Goal: Task Accomplishment & Management: Manage account settings

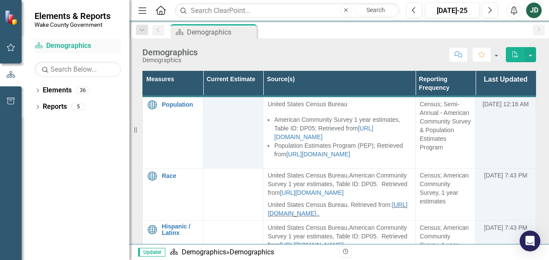
click at [53, 50] on link "Scorecard Demographics" at bounding box center [78, 46] width 86 height 10
click at [4, 47] on button "button" at bounding box center [10, 48] width 19 height 18
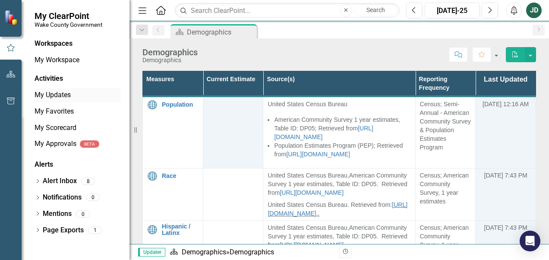
click at [54, 98] on link "My Updates" at bounding box center [78, 95] width 86 height 10
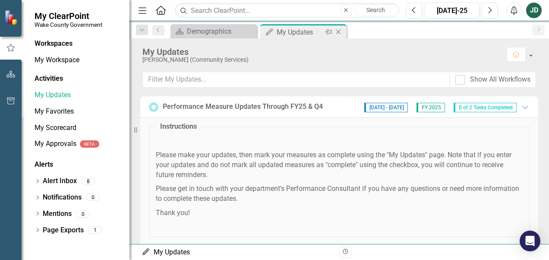
click at [295, 29] on div "My Updates" at bounding box center [300, 32] width 46 height 11
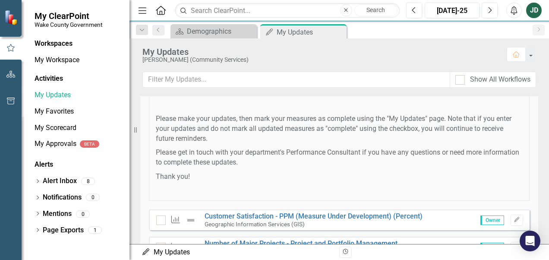
scroll to position [74, 0]
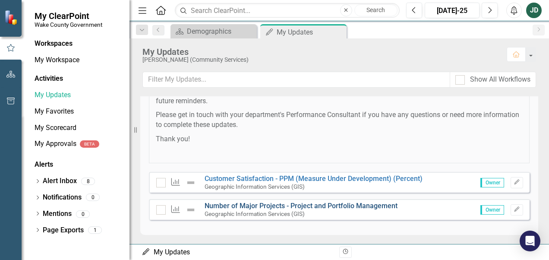
click at [244, 203] on link "Number of Major Projects - Project and Portfolio Management" at bounding box center [301, 206] width 193 height 8
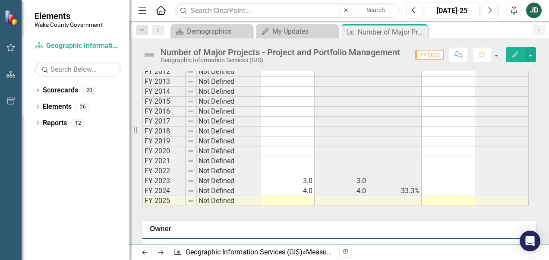
scroll to position [475, 0]
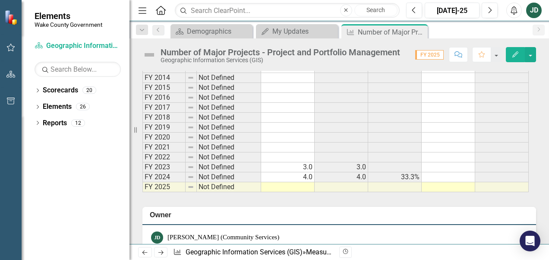
click at [302, 184] on td at bounding box center [288, 187] width 54 height 10
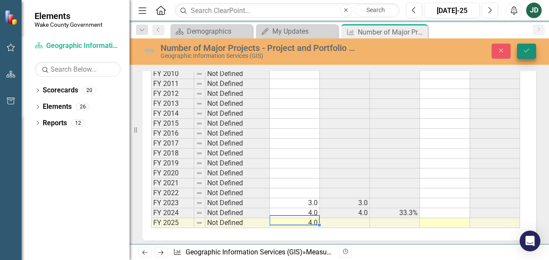
type textarea "4.0"
drag, startPoint x: 529, startPoint y: 49, endPoint x: 356, endPoint y: 103, distance: 180.4
click at [529, 49] on icon "submit" at bounding box center [526, 50] width 5 height 3
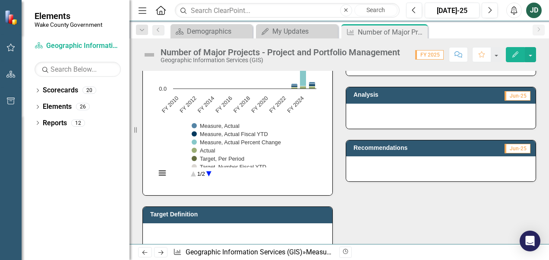
scroll to position [43, 0]
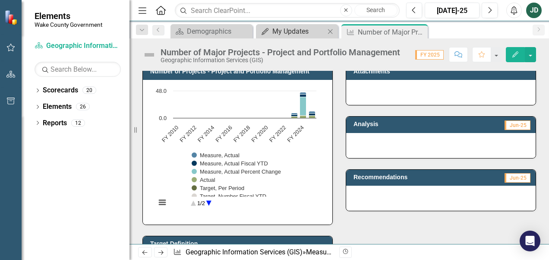
click at [307, 33] on div "My Updates" at bounding box center [298, 31] width 53 height 11
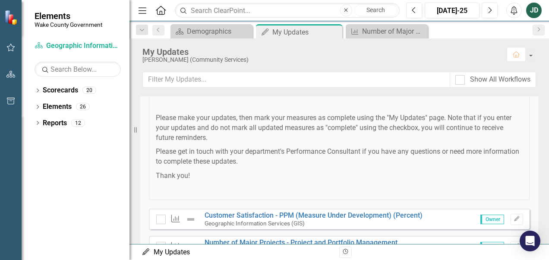
scroll to position [74, 0]
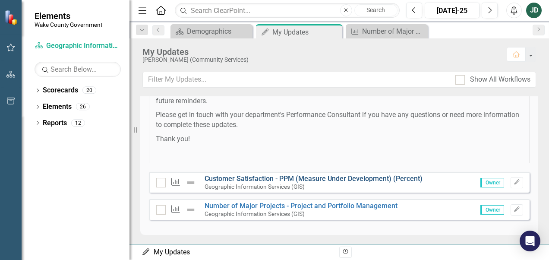
click at [300, 177] on link "Customer Satisfaction - PPM (Measure Under Development) (Percent)" at bounding box center [314, 178] width 218 height 8
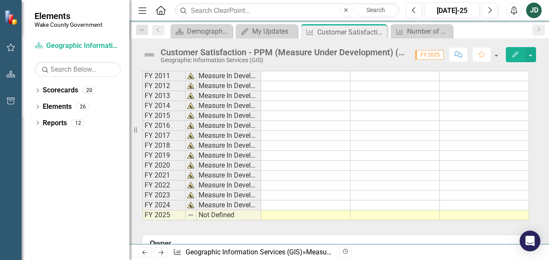
scroll to position [561, 0]
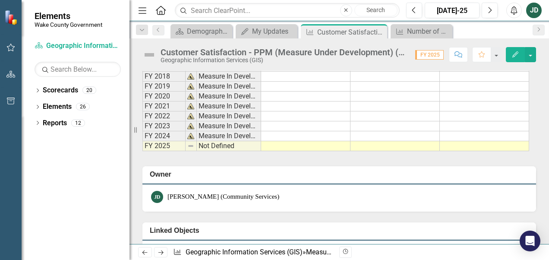
click at [206, 142] on td "Not Defined" at bounding box center [229, 146] width 64 height 10
click at [195, 143] on td at bounding box center [191, 146] width 11 height 10
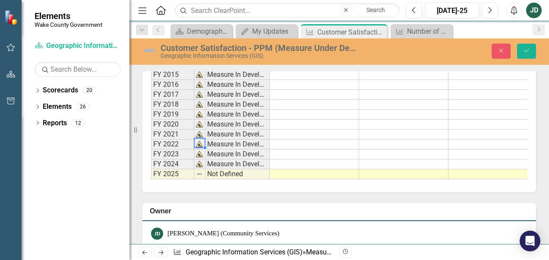
click at [195, 143] on td at bounding box center [199, 144] width 11 height 10
click at [239, 164] on td "Measure In Development" at bounding box center [238, 164] width 64 height 10
click at [238, 169] on td "Not Defined" at bounding box center [238, 174] width 64 height 10
click at [243, 159] on td "Measure In Development" at bounding box center [238, 164] width 64 height 10
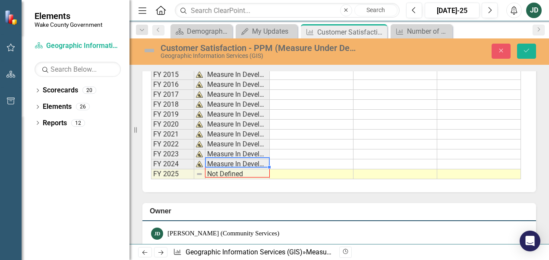
click at [270, 176] on div "Period Status FY 2010 Measure In Development FY 2011 Measure In Development FY …" at bounding box center [211, 95] width 120 height 170
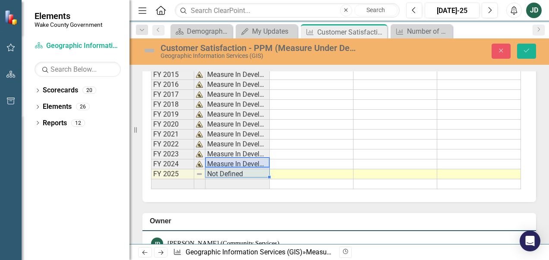
click at [200, 173] on img at bounding box center [199, 174] width 7 height 7
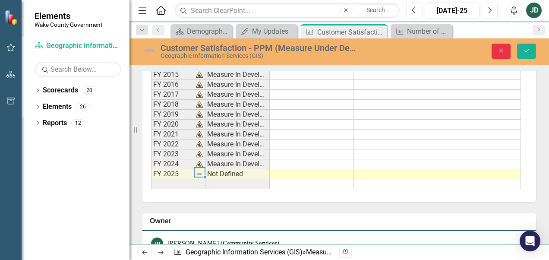
click at [495, 51] on button "Close" at bounding box center [501, 51] width 19 height 15
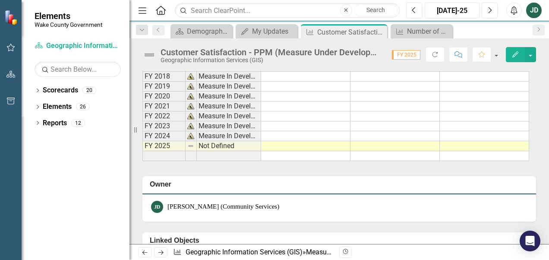
click at [189, 143] on img at bounding box center [190, 146] width 7 height 7
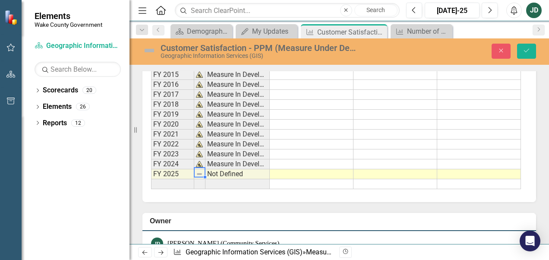
click at [203, 171] on img at bounding box center [199, 174] width 7 height 7
click at [201, 171] on img at bounding box center [199, 174] width 7 height 7
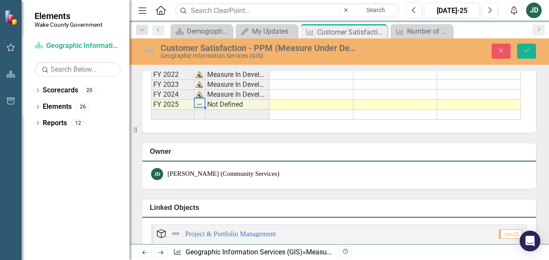
scroll to position [596, 0]
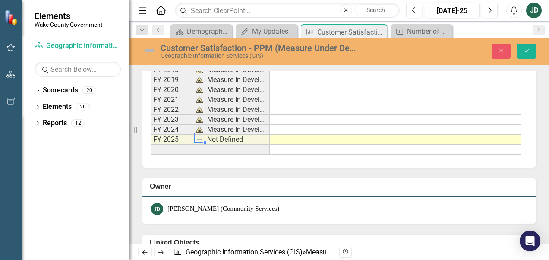
click at [200, 139] on img at bounding box center [199, 139] width 7 height 7
click at [215, 135] on td "Not Defined" at bounding box center [238, 140] width 64 height 10
click at [217, 125] on td "Measure In Development" at bounding box center [238, 130] width 64 height 10
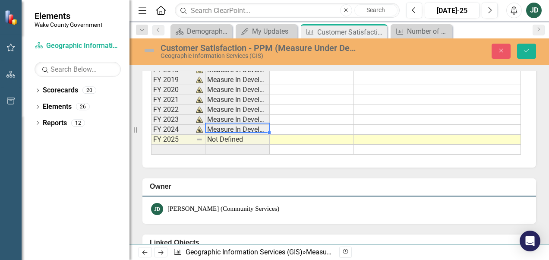
click at [219, 137] on td "Not Defined" at bounding box center [238, 140] width 64 height 10
click at [201, 137] on img at bounding box center [199, 139] width 7 height 7
click at [200, 137] on img at bounding box center [199, 139] width 7 height 7
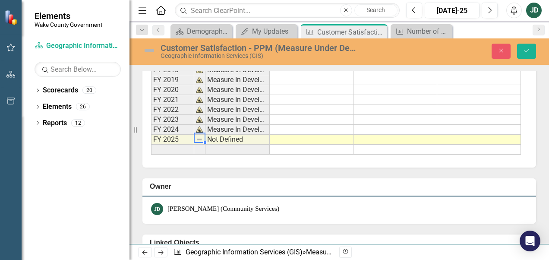
click at [200, 137] on img at bounding box center [199, 139] width 7 height 7
click at [221, 138] on td "Not Defined" at bounding box center [238, 140] width 64 height 10
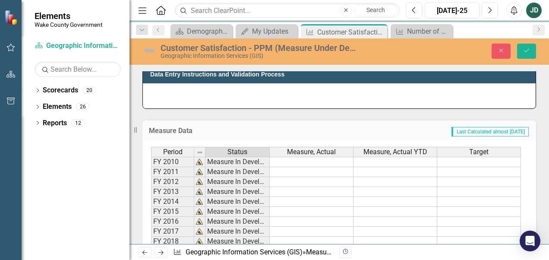
scroll to position [423, 0]
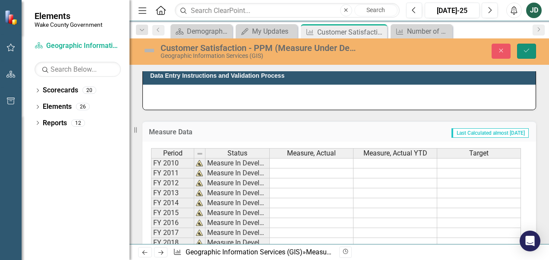
click at [523, 50] on button "Save" at bounding box center [526, 51] width 19 height 15
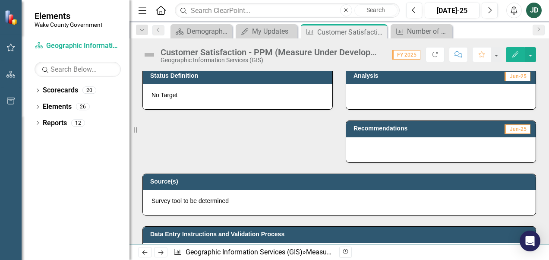
scroll to position [259, 0]
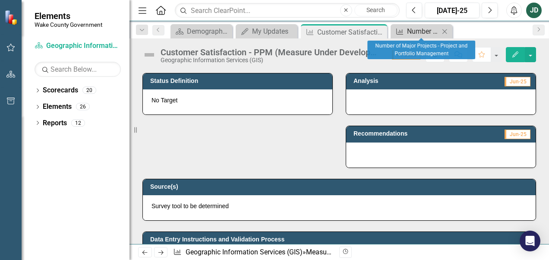
click at [405, 26] on link "Measure Number of Major Projects - Project and Portfolio Management" at bounding box center [416, 31] width 47 height 11
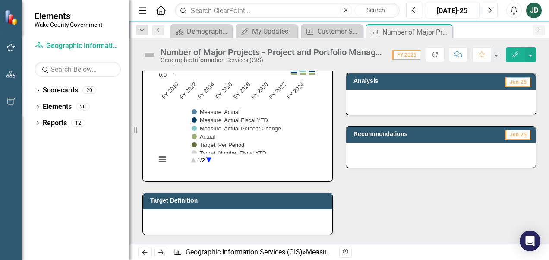
scroll to position [43, 0]
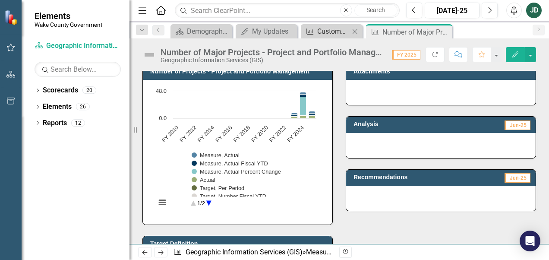
click at [338, 31] on div "Customer Satisfaction - PPM (Measure Under Development) (Percent)" at bounding box center [333, 31] width 32 height 11
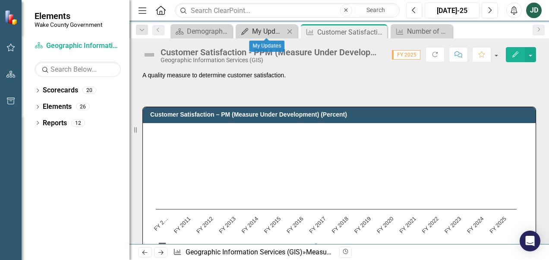
click at [266, 31] on div "My Updates" at bounding box center [268, 31] width 32 height 11
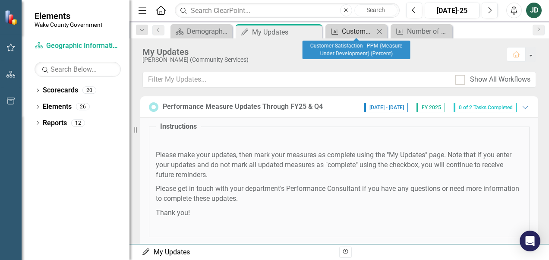
click at [354, 28] on div "Customer Satisfaction - PPM (Measure Under Development) (Percent)" at bounding box center [358, 31] width 32 height 11
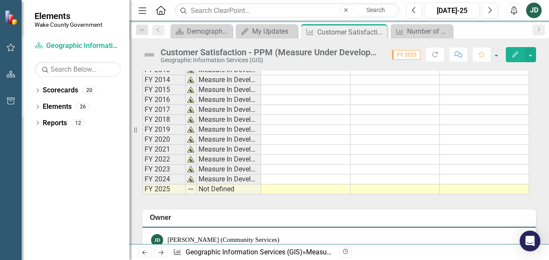
scroll to position [648, 0]
